Goal: Task Accomplishment & Management: Use online tool/utility

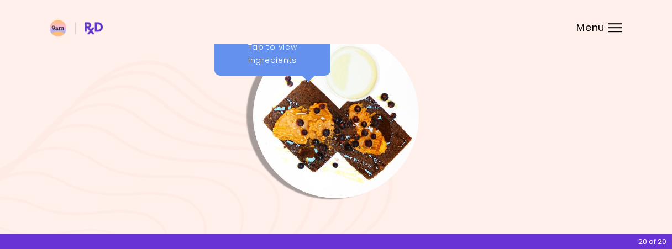
scroll to position [8, 0]
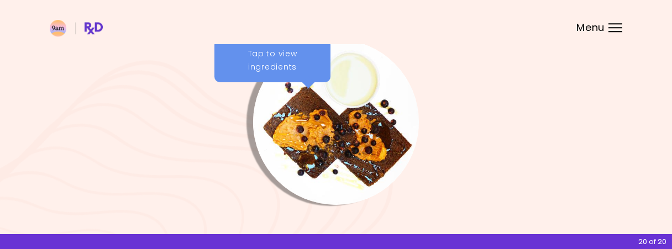
click at [615, 30] on div "Menu" at bounding box center [616, 27] width 14 height 9
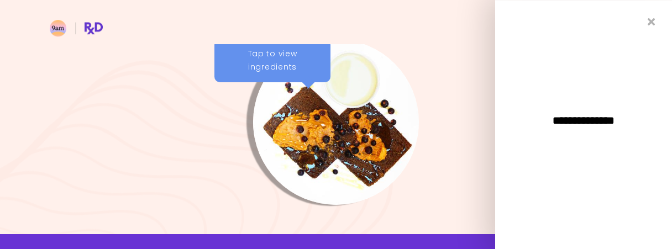
click at [412, 67] on div at bounding box center [336, 122] width 166 height 166
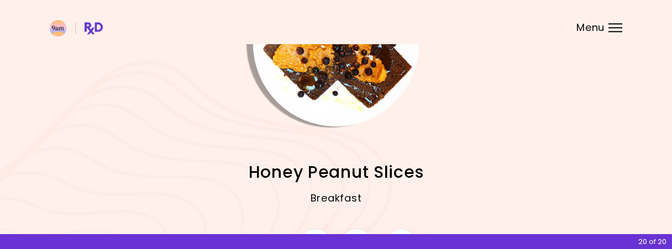
scroll to position [176, 0]
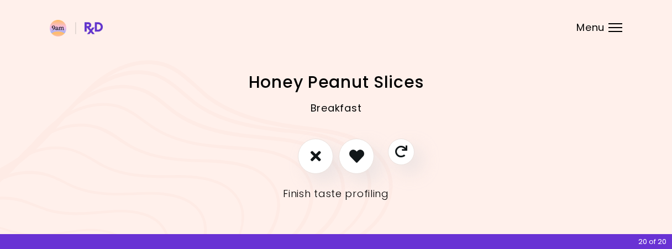
click at [334, 195] on link "Finish taste profiling" at bounding box center [336, 194] width 106 height 18
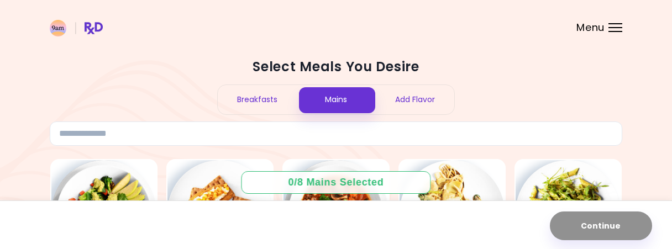
click at [278, 97] on div "Breakfasts" at bounding box center [257, 99] width 79 height 29
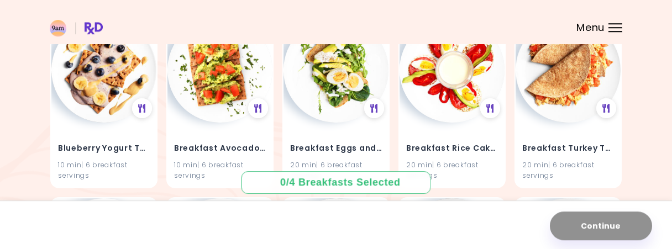
scroll to position [1219, 0]
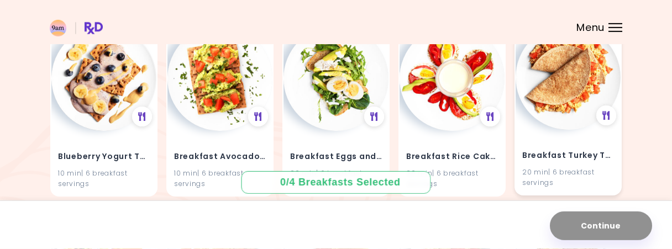
click at [580, 85] on img at bounding box center [568, 77] width 105 height 105
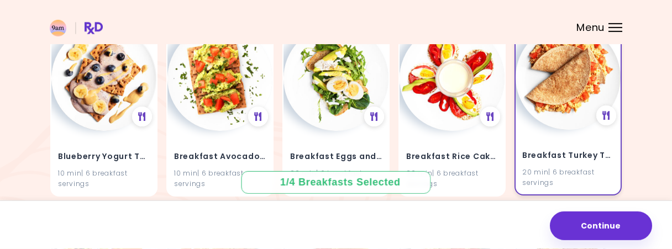
click at [580, 85] on img at bounding box center [568, 77] width 105 height 105
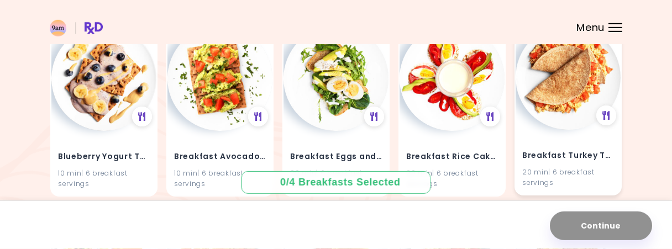
click at [584, 85] on img at bounding box center [568, 77] width 105 height 105
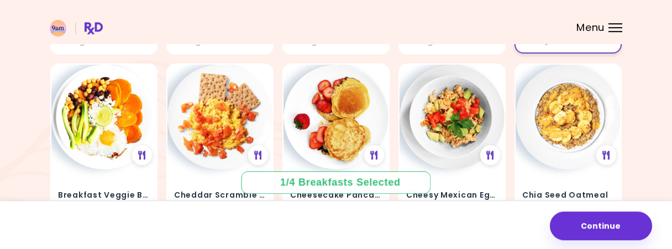
scroll to position [1414, 0]
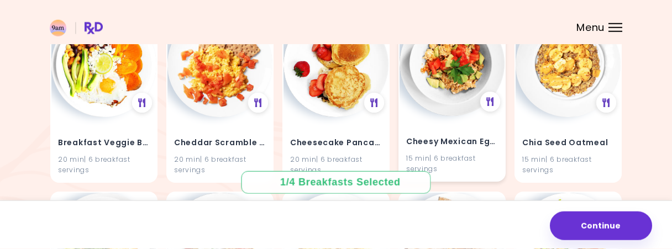
click at [455, 64] on img at bounding box center [452, 63] width 105 height 105
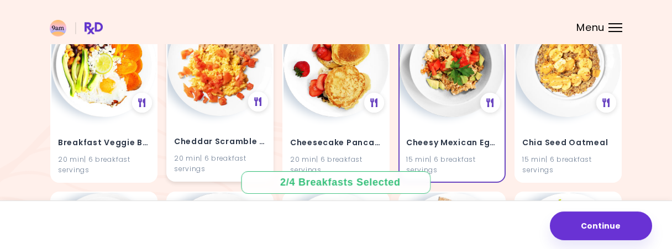
click at [224, 67] on img at bounding box center [220, 63] width 105 height 105
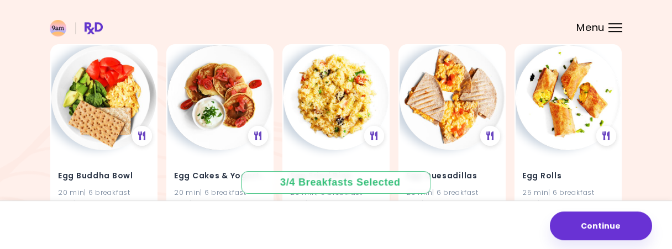
scroll to position [1589, 0]
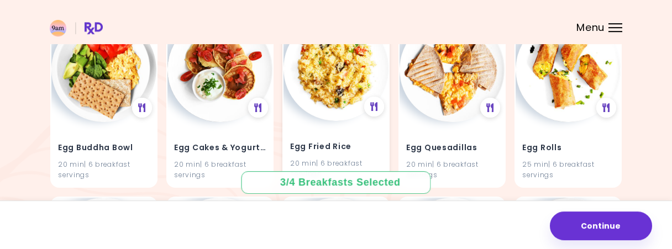
click at [341, 86] on img at bounding box center [336, 68] width 105 height 105
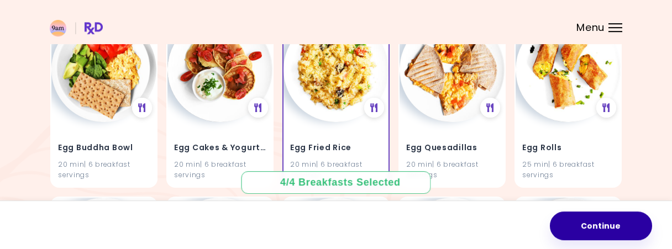
click at [595, 223] on button "Continue" at bounding box center [601, 226] width 102 height 29
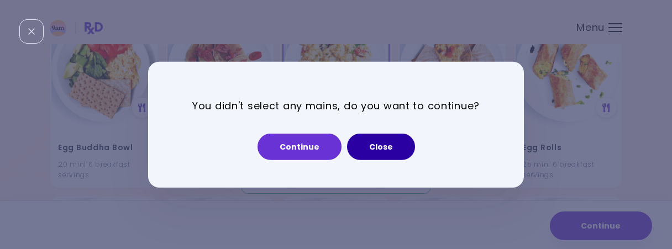
click at [385, 159] on button "Close" at bounding box center [381, 147] width 68 height 27
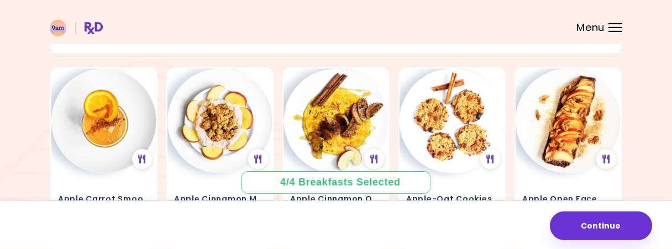
scroll to position [0, 0]
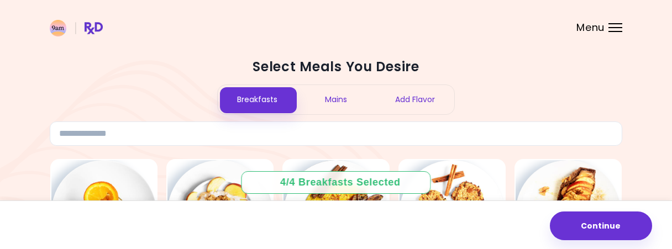
click at [344, 100] on div "Mains" at bounding box center [336, 99] width 79 height 29
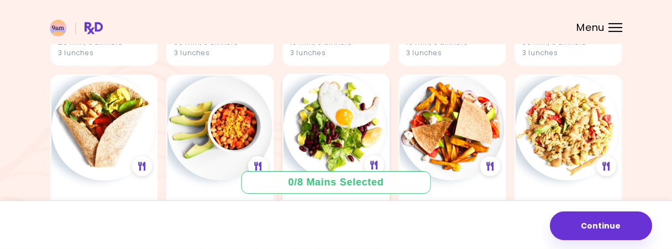
scroll to position [548, 0]
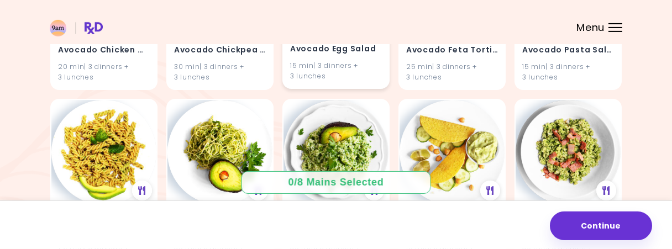
drag, startPoint x: 341, startPoint y: 56, endPoint x: 348, endPoint y: -27, distance: 82.6
click at [348, 0] on div "Avocado Egg Salad 15 min | 3 dinners + 3 lunches" at bounding box center [335, 3] width 107 height 172
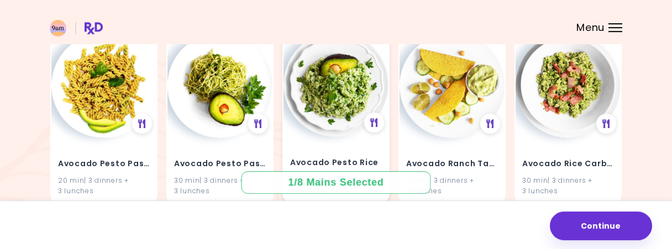
scroll to position [873, 0]
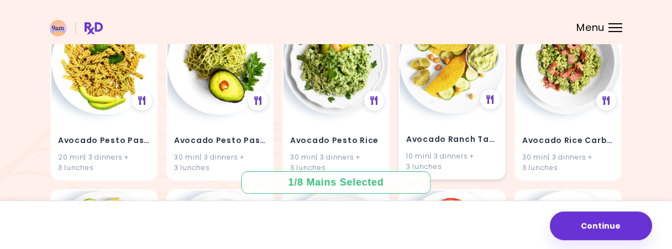
click at [424, 123] on div "Avocado Ranch Tacos 10 min | 3 dinners + 3 lunches" at bounding box center [452, 146] width 105 height 65
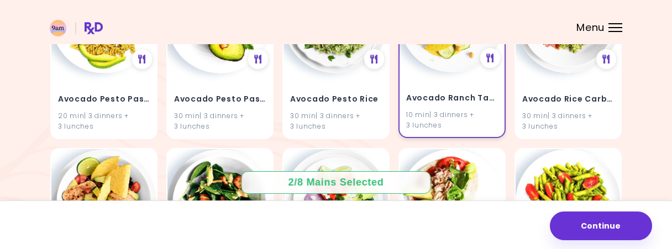
scroll to position [979, 0]
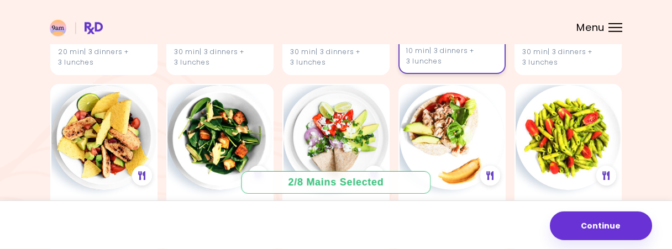
click at [424, 123] on img at bounding box center [452, 137] width 105 height 105
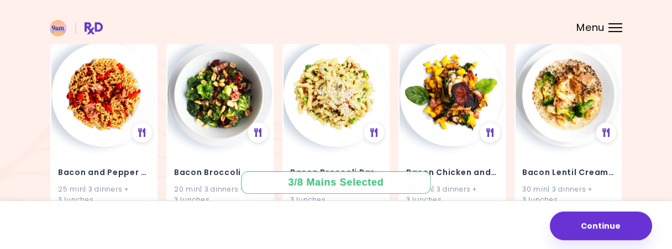
scroll to position [1214, 0]
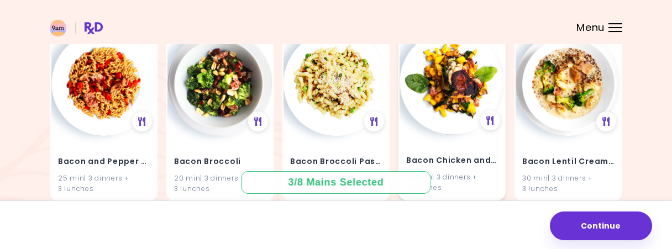
drag, startPoint x: 426, startPoint y: 111, endPoint x: 435, endPoint y: 77, distance: 35.4
click at [435, 77] on img at bounding box center [452, 82] width 105 height 105
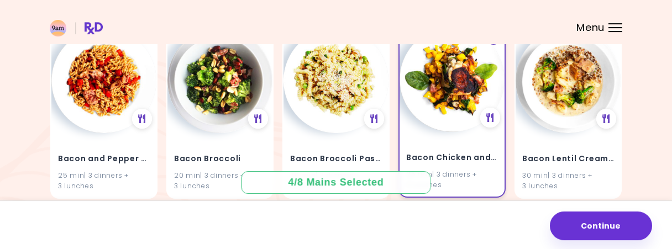
scroll to position [1261, 0]
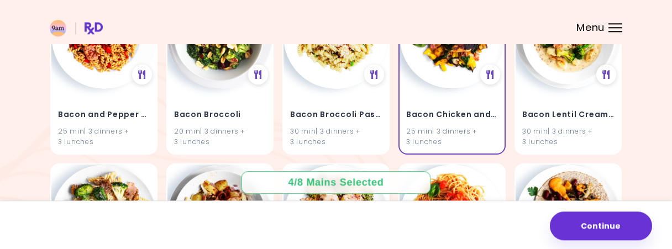
click at [438, 43] on header at bounding box center [336, 22] width 672 height 44
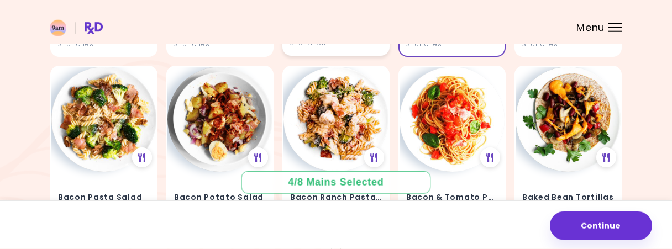
scroll to position [1360, 0]
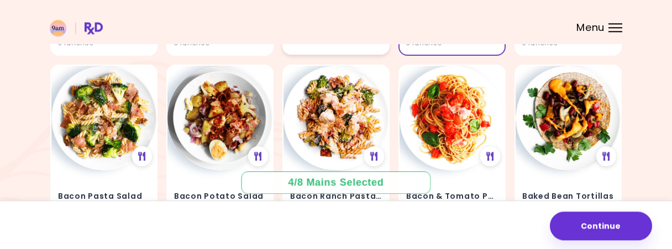
click at [312, 128] on img at bounding box center [336, 118] width 105 height 105
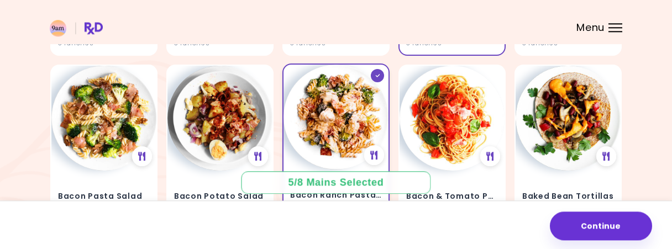
click at [323, 69] on img at bounding box center [336, 117] width 105 height 105
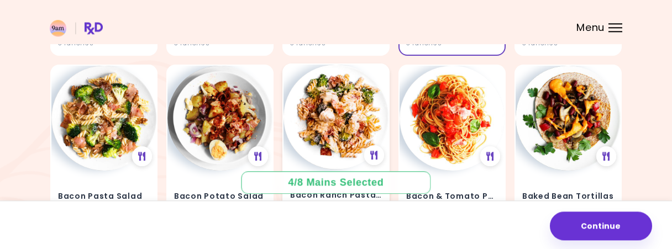
click at [323, 69] on img at bounding box center [336, 117] width 105 height 105
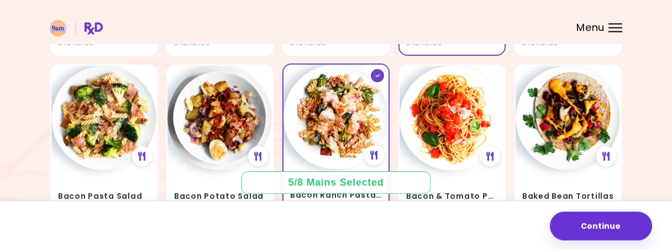
click at [323, 69] on img at bounding box center [336, 117] width 105 height 105
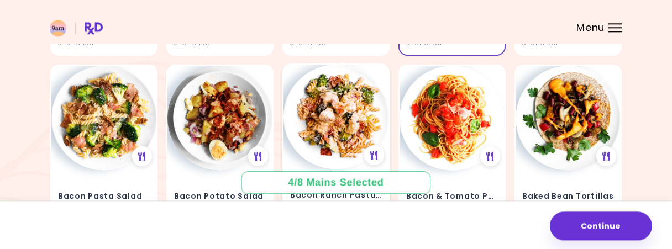
click at [323, 69] on img at bounding box center [336, 117] width 105 height 105
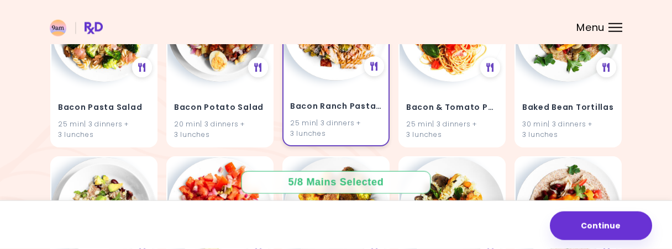
scroll to position [1449, 0]
click at [336, 64] on img at bounding box center [336, 27] width 105 height 105
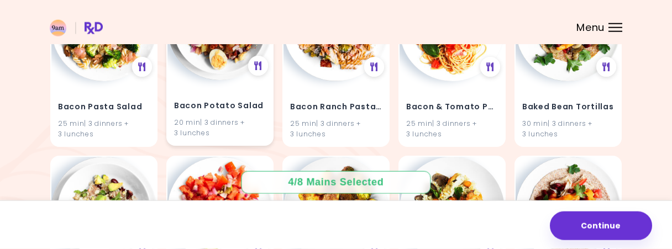
click at [225, 63] on img at bounding box center [220, 27] width 105 height 105
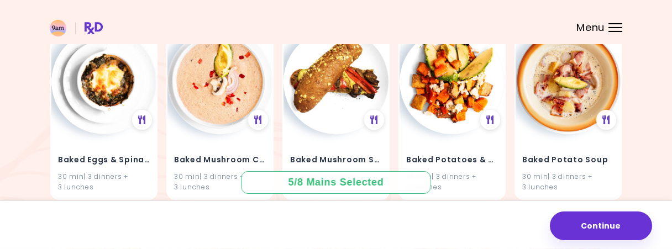
scroll to position [1813, 0]
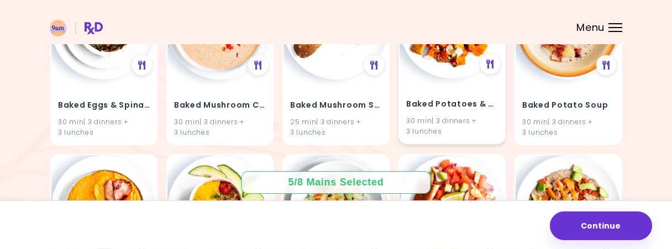
click at [456, 55] on img at bounding box center [452, 25] width 105 height 105
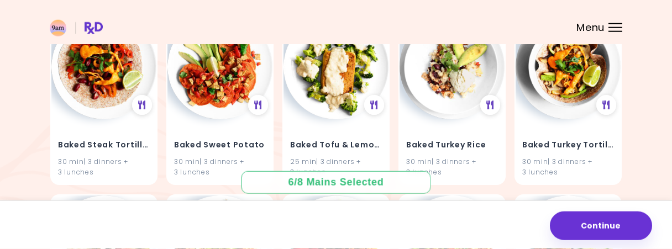
scroll to position [2167, 0]
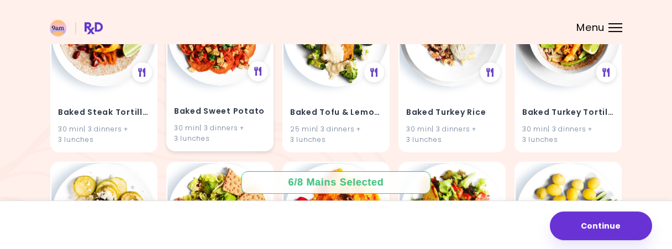
click at [222, 55] on img at bounding box center [220, 33] width 105 height 105
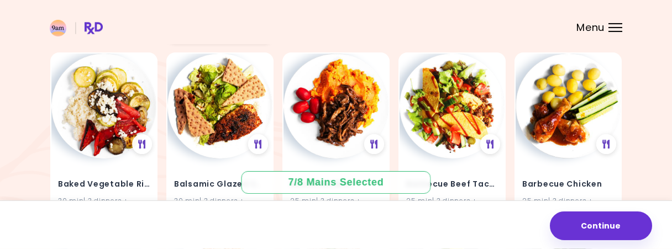
scroll to position [2353, 0]
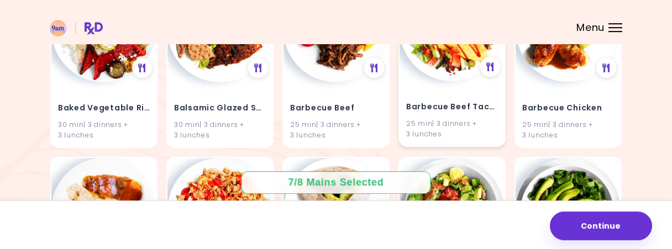
click at [444, 72] on img at bounding box center [452, 28] width 105 height 105
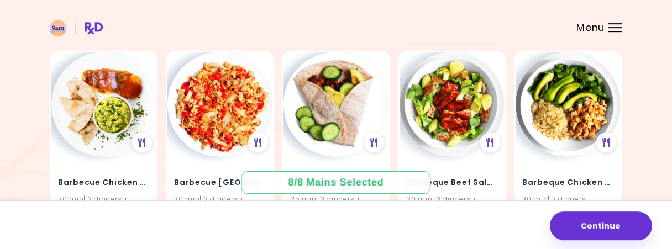
scroll to position [2506, 0]
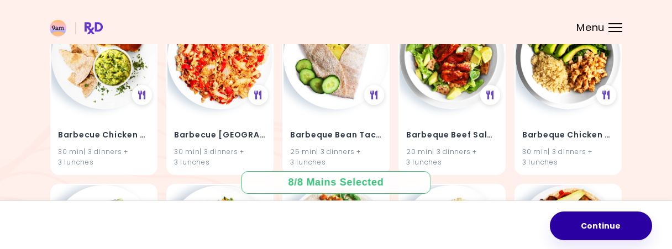
click at [594, 231] on button "Continue" at bounding box center [601, 226] width 102 height 29
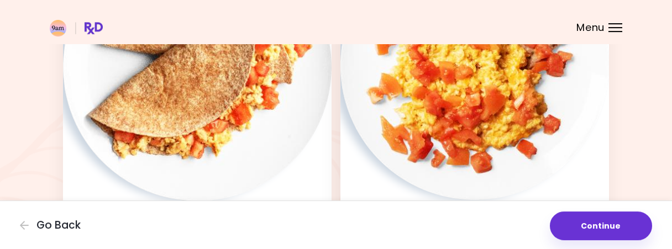
scroll to position [170, 0]
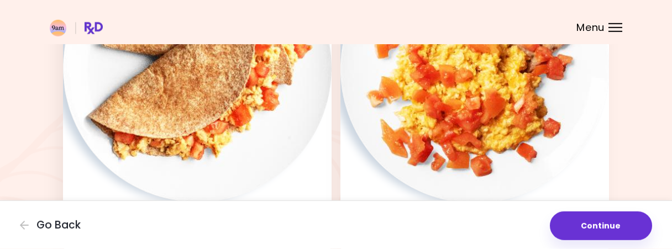
click at [268, 102] on img at bounding box center [197, 68] width 269 height 269
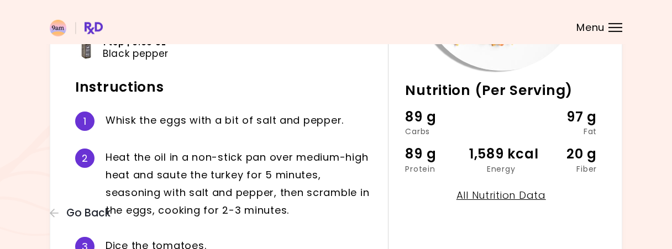
scroll to position [291, 0]
